Goal: Navigation & Orientation: Go to known website

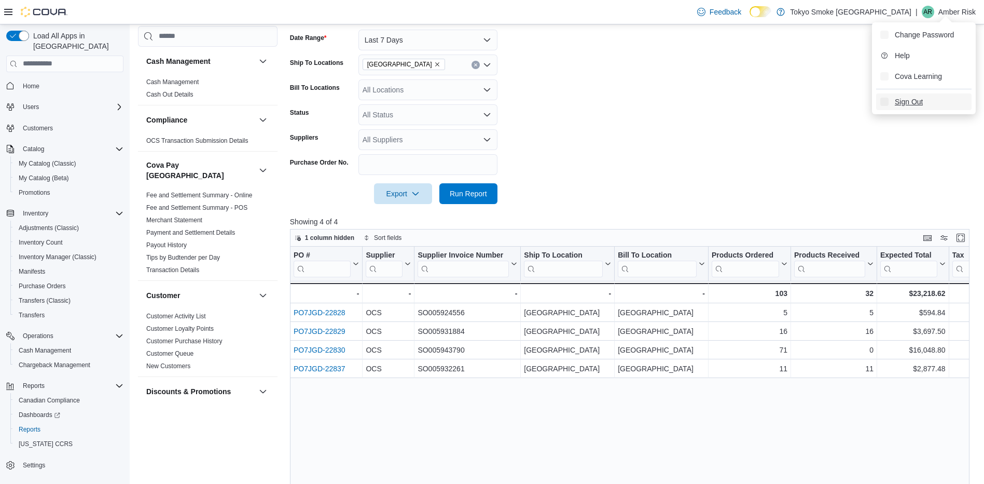
scroll to position [363, 0]
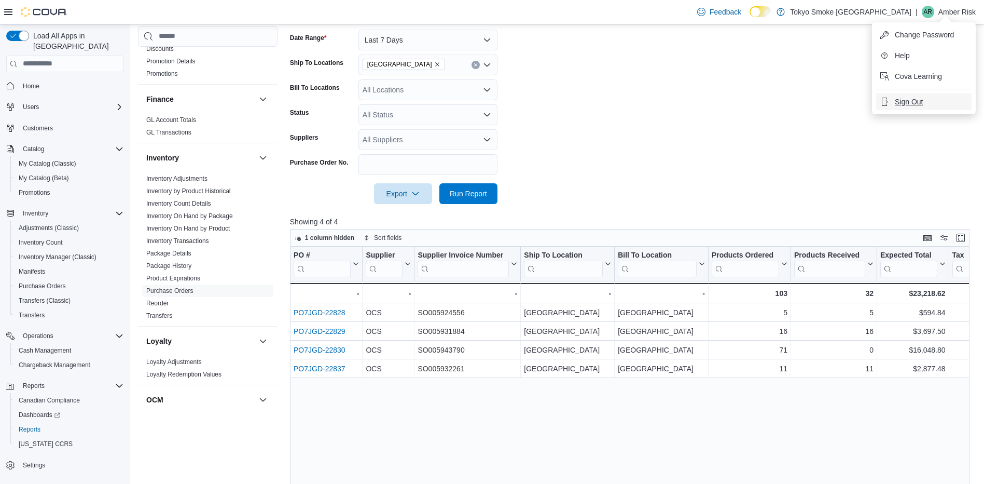
click at [921, 99] on span "Sign Out" at bounding box center [909, 102] width 28 height 10
